Goal: Answer question/provide support: Share knowledge or assist other users

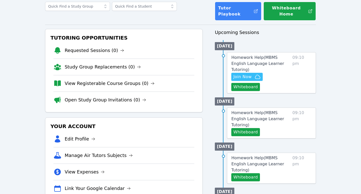
scroll to position [33, 0]
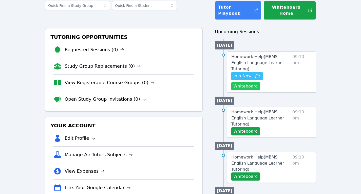
click at [260, 82] on button "Whiteboard" at bounding box center [245, 86] width 29 height 8
click at [242, 73] on span "Join Now" at bounding box center [242, 76] width 18 height 6
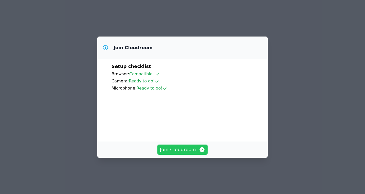
click at [180, 153] on span "Join Cloudroom" at bounding box center [182, 149] width 45 height 7
click at [185, 153] on span "Join Cloudroom" at bounding box center [182, 149] width 45 height 7
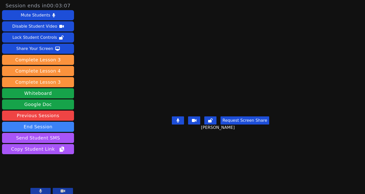
click at [257, 176] on main "Matvei Malkhanov Request Screen Share Matvei Malkhanov" at bounding box center [220, 97] width 161 height 194
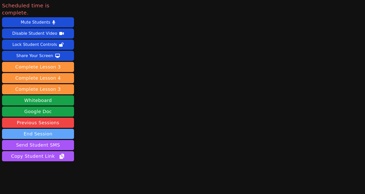
click at [43, 129] on button "End Session" at bounding box center [38, 134] width 72 height 10
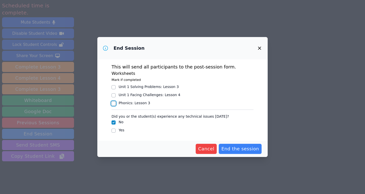
click at [115, 103] on input "Phonics : Lesson 3" at bounding box center [114, 103] width 4 height 4
checkbox input "true"
click at [241, 149] on span "End the session" at bounding box center [240, 148] width 38 height 7
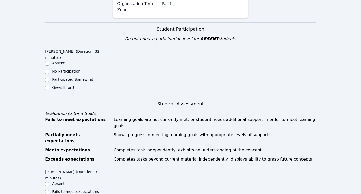
scroll to position [136, 0]
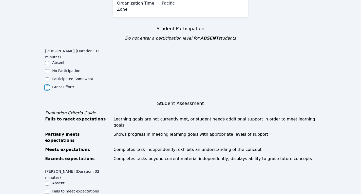
click at [46, 85] on input "Great Effort!" at bounding box center [47, 87] width 4 height 4
checkbox input "true"
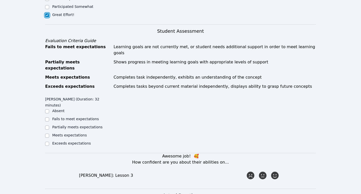
scroll to position [209, 0]
click at [47, 141] on input "Exceeds expectations" at bounding box center [47, 143] width 4 height 4
checkbox input "true"
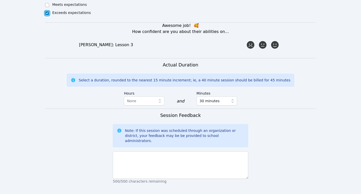
scroll to position [340, 0]
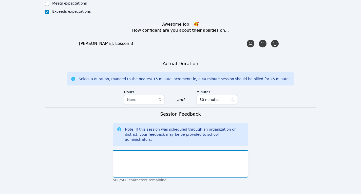
click at [157, 150] on textarea at bounding box center [180, 163] width 135 height 27
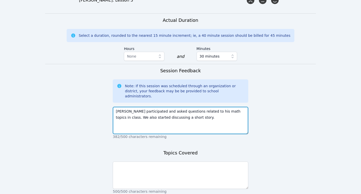
scroll to position [384, 0]
type textarea "Matvei participated and asked questions related to his math topics in class. We…"
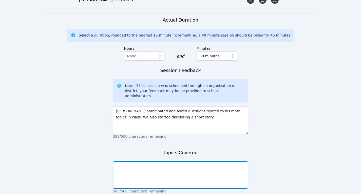
click at [157, 161] on textarea at bounding box center [180, 174] width 135 height 27
type textarea "Dividing fractions, started discussion a short story."
